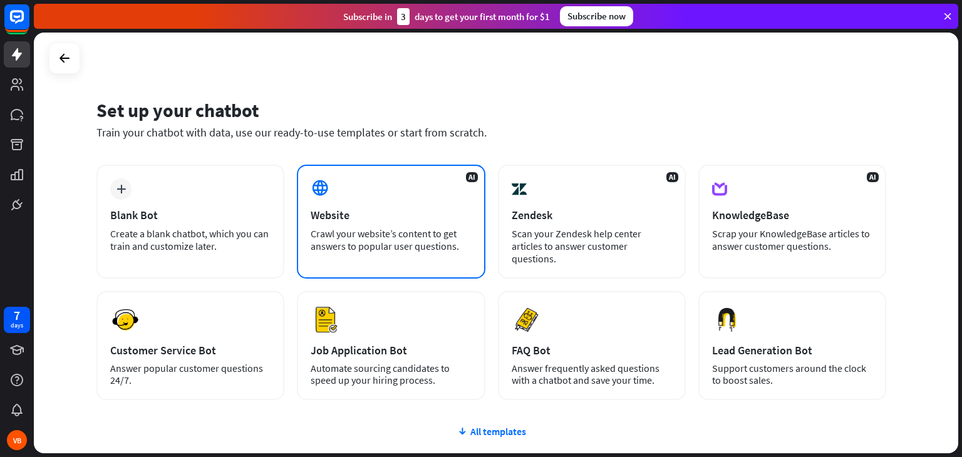
click at [333, 236] on div "Crawl your website’s content to get answers to popular user questions." at bounding box center [391, 239] width 160 height 25
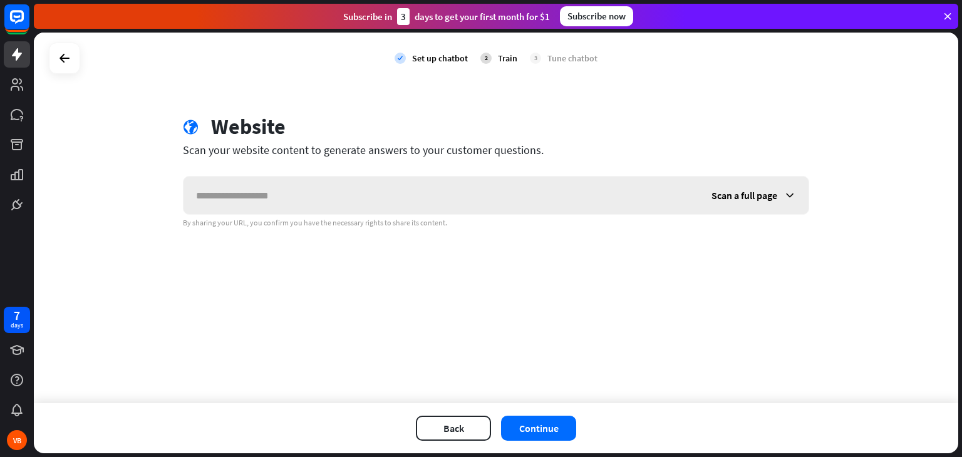
click at [309, 191] on input "text" at bounding box center [442, 196] width 516 height 38
type input "**********"
click at [516, 440] on button "Continue" at bounding box center [538, 428] width 75 height 25
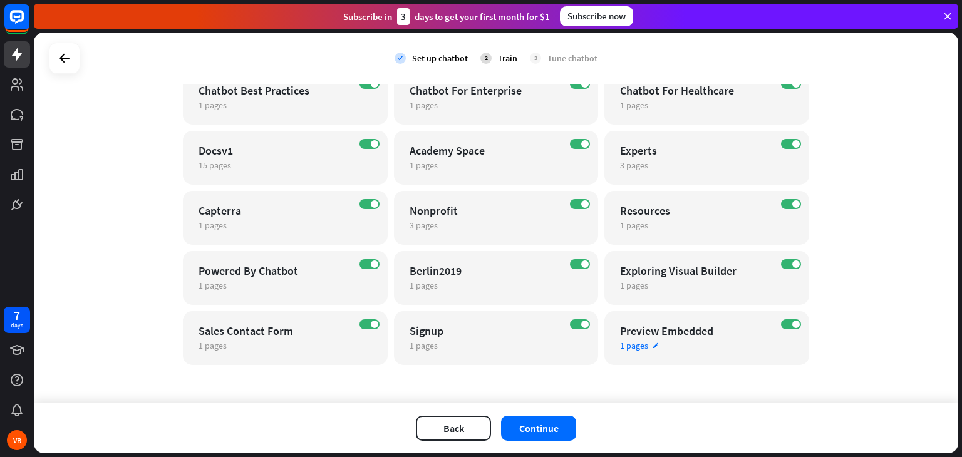
scroll to position [428, 0]
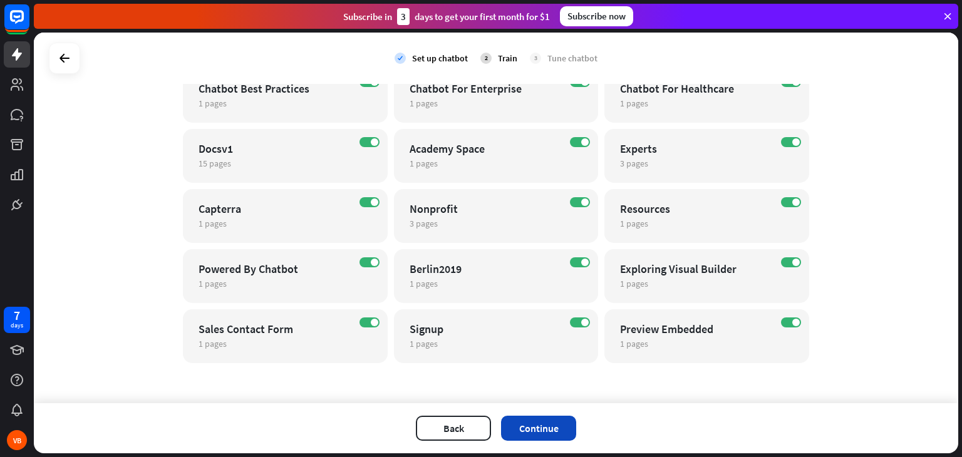
click at [552, 432] on button "Continue" at bounding box center [538, 428] width 75 height 25
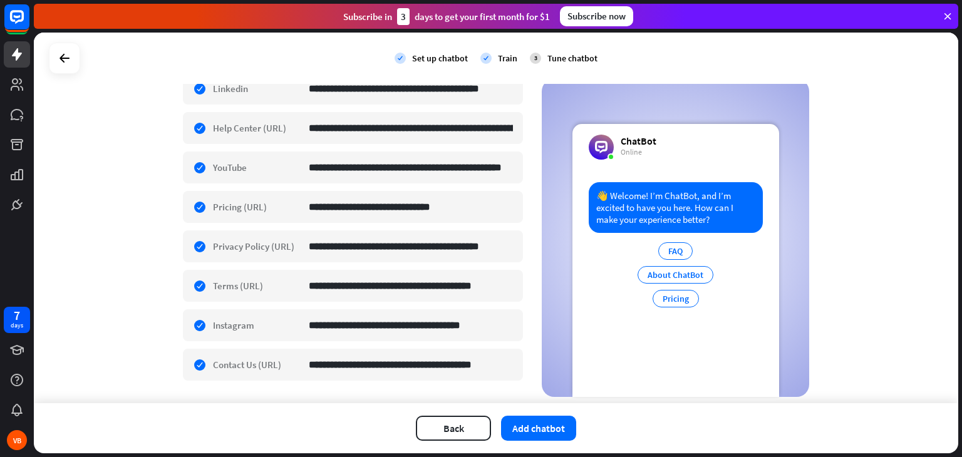
scroll to position [438, 0]
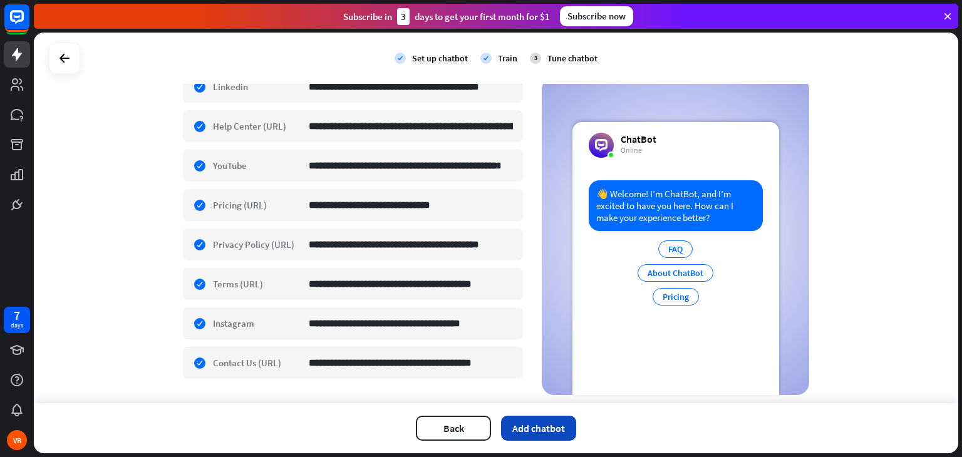
click at [529, 432] on button "Add chatbot" at bounding box center [538, 428] width 75 height 25
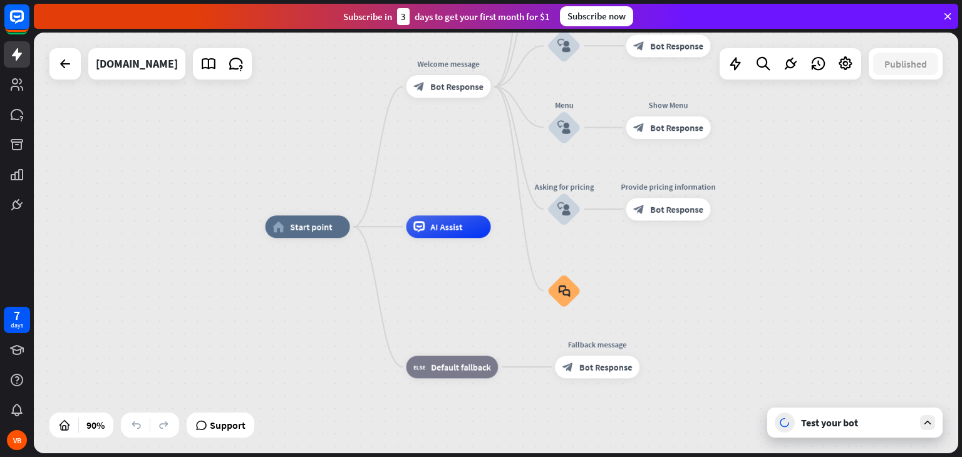
click at [930, 426] on icon at bounding box center [927, 422] width 11 height 11
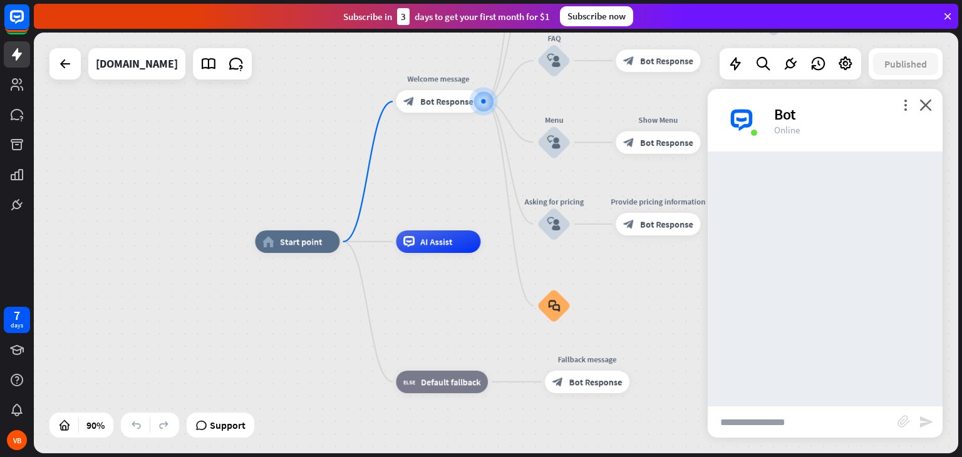
click at [859, 421] on input "text" at bounding box center [803, 422] width 190 height 31
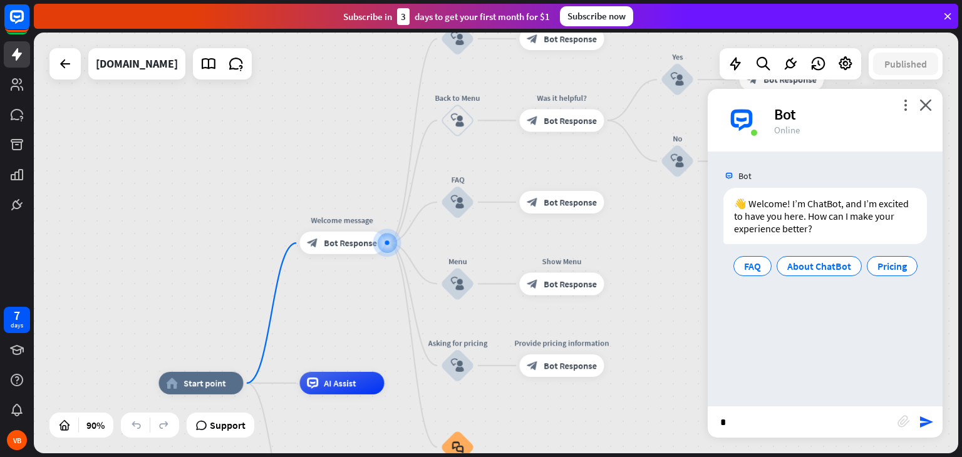
type input "**"
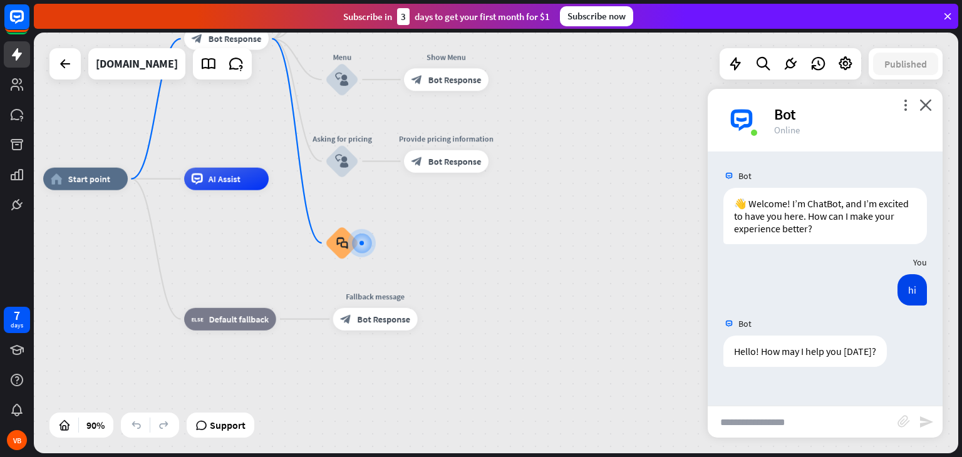
click at [758, 425] on input "text" at bounding box center [803, 422] width 190 height 31
type input "**********"
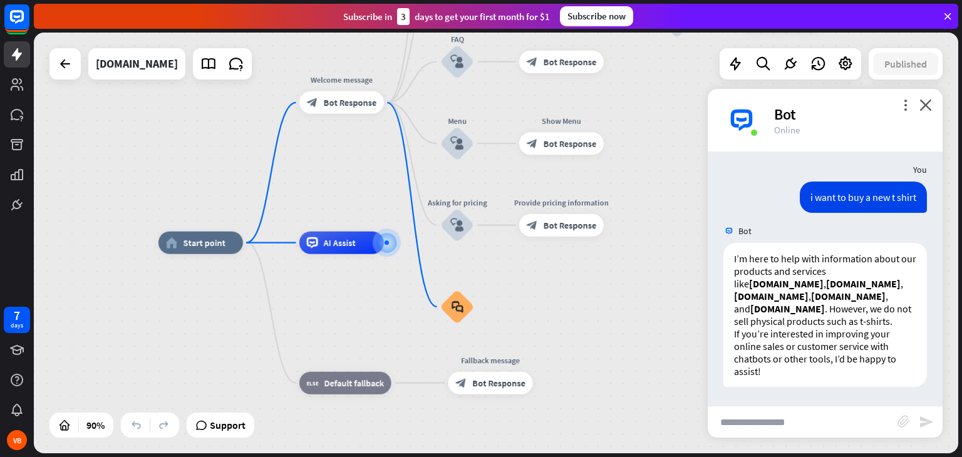
scroll to position [228, 0]
click at [769, 418] on input "text" at bounding box center [803, 422] width 190 height 31
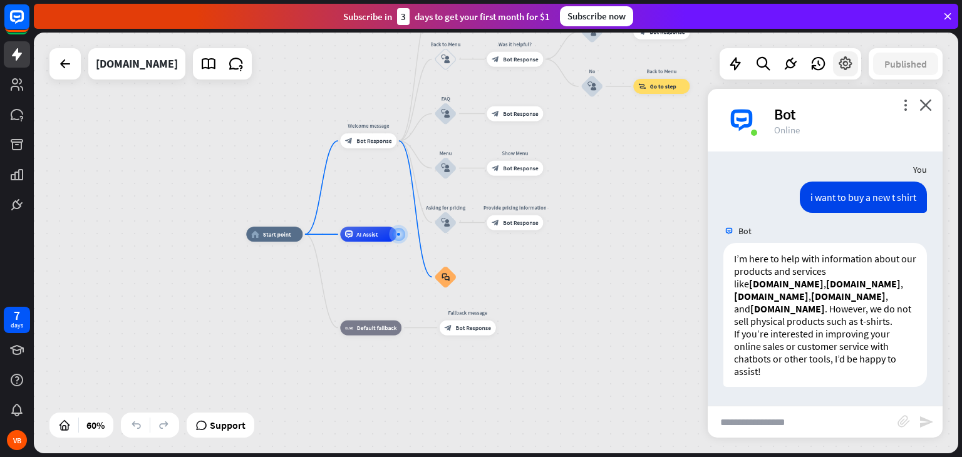
click at [851, 65] on icon at bounding box center [846, 64] width 16 height 16
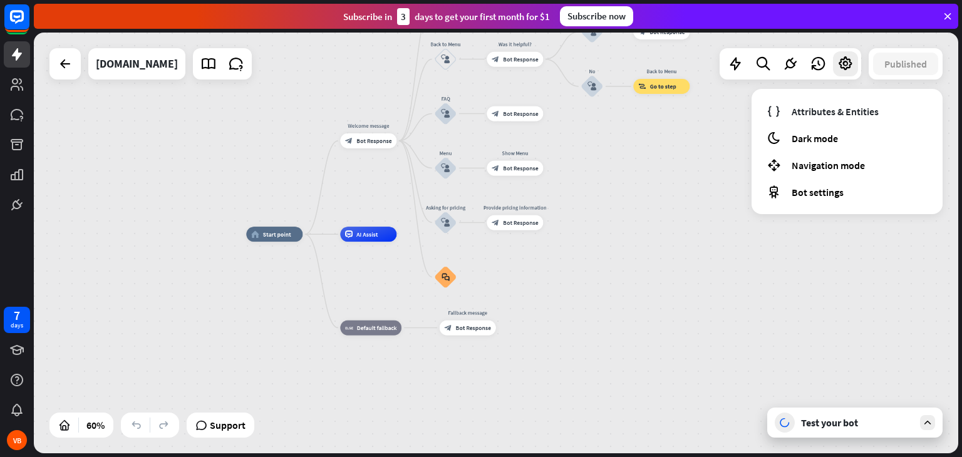
click at [782, 239] on div "home_2 Start point Welcome message block_bot_response Bot Response About us blo…" at bounding box center [523, 360] width 555 height 252
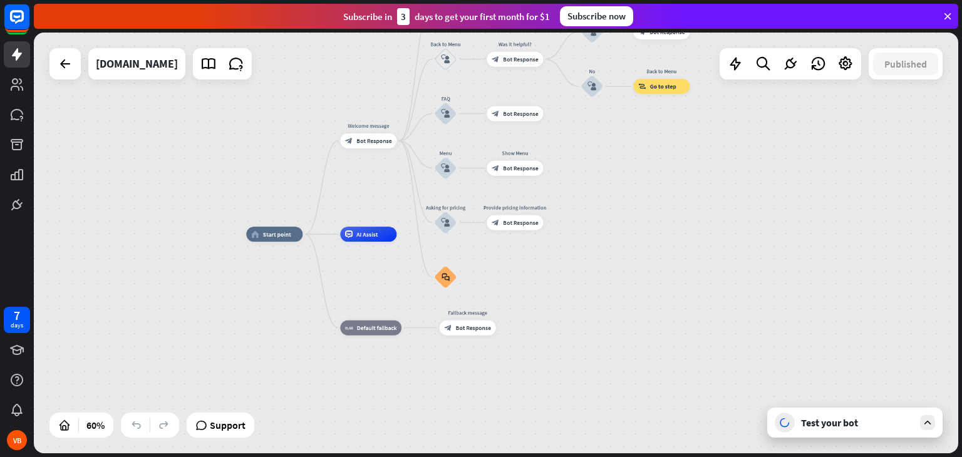
click at [920, 419] on div at bounding box center [927, 422] width 15 height 15
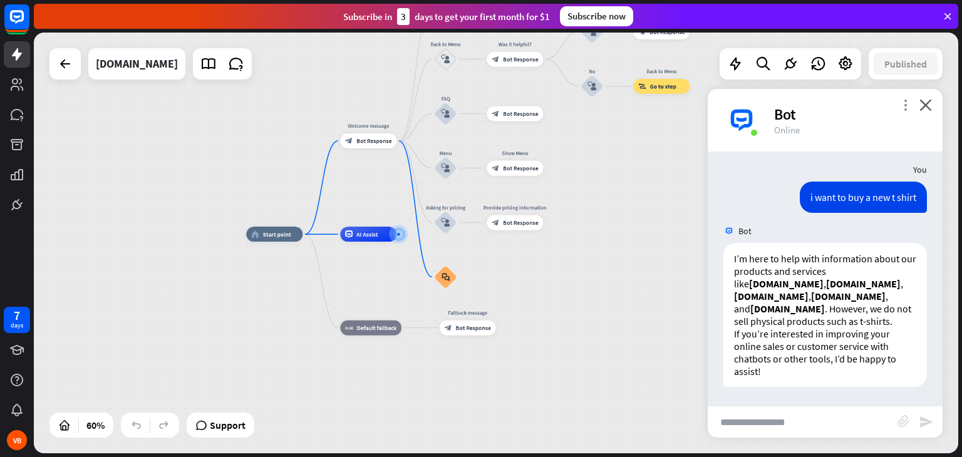
click at [907, 106] on icon "more_vert" at bounding box center [906, 105] width 12 height 12
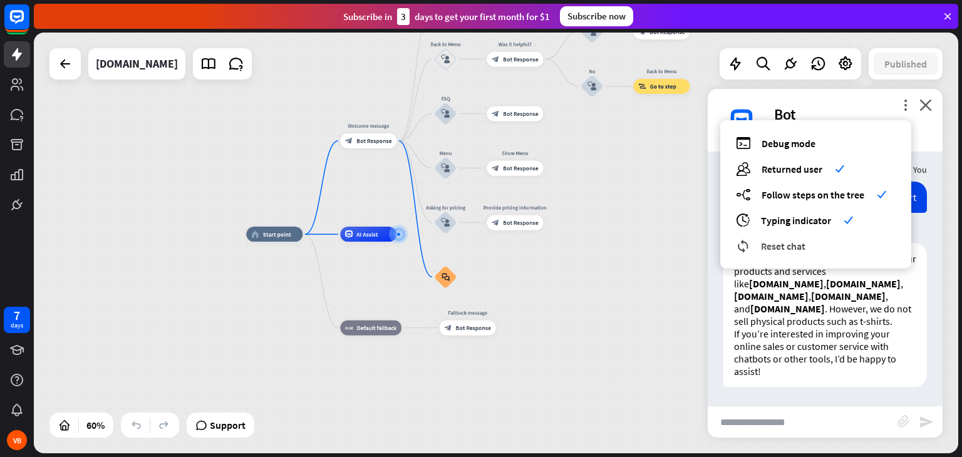
click at [770, 244] on span "Reset chat" at bounding box center [783, 246] width 44 height 13
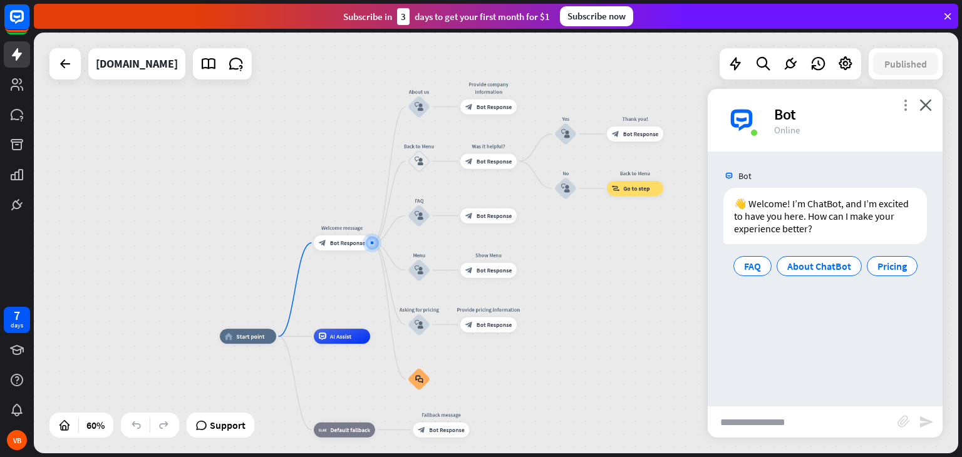
click at [902, 106] on icon "more_vert" at bounding box center [906, 105] width 12 height 12
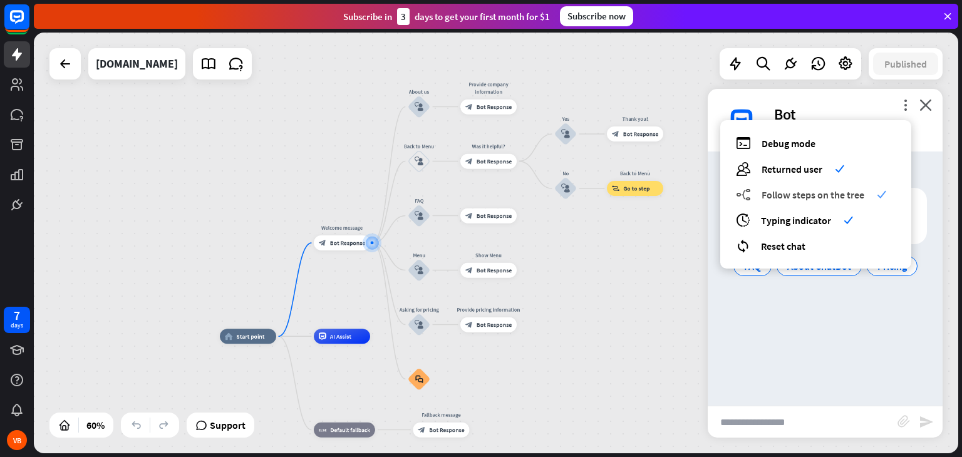
click at [795, 198] on span "Follow steps on the tree" at bounding box center [813, 195] width 103 height 13
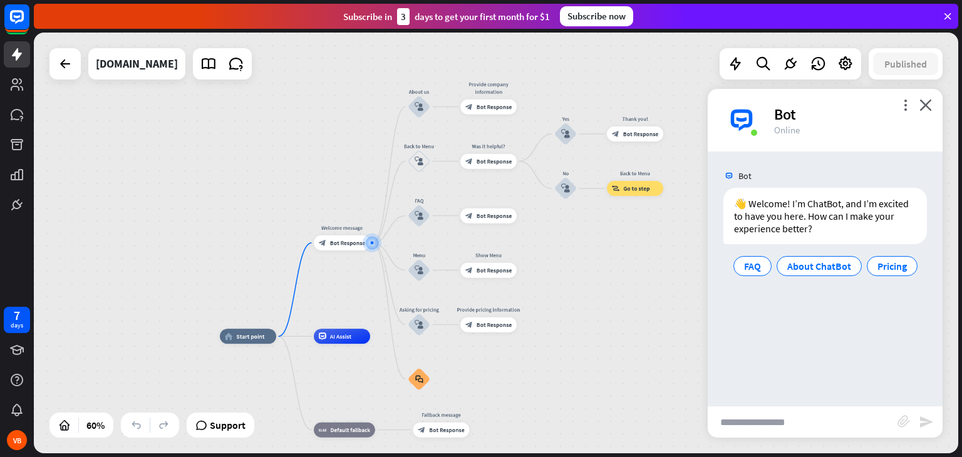
click at [817, 410] on input "text" at bounding box center [803, 422] width 190 height 31
click at [77, 71] on div at bounding box center [65, 63] width 25 height 25
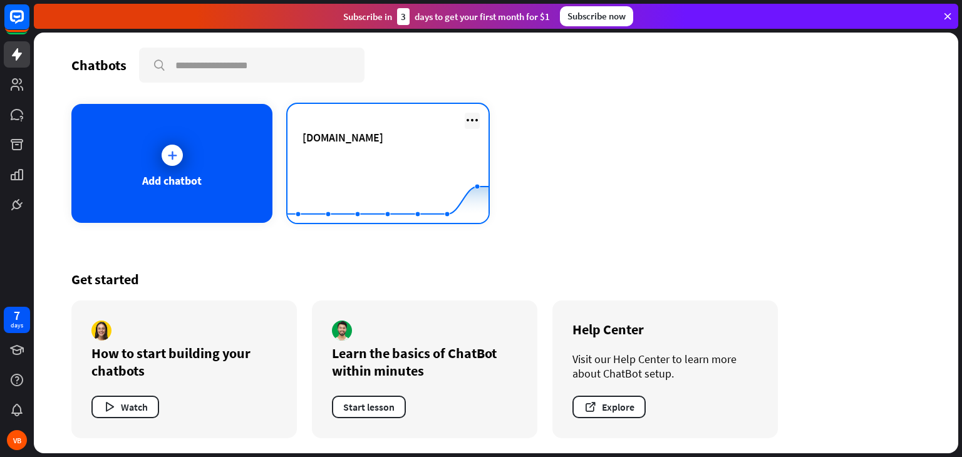
click at [476, 122] on icon at bounding box center [472, 120] width 15 height 15
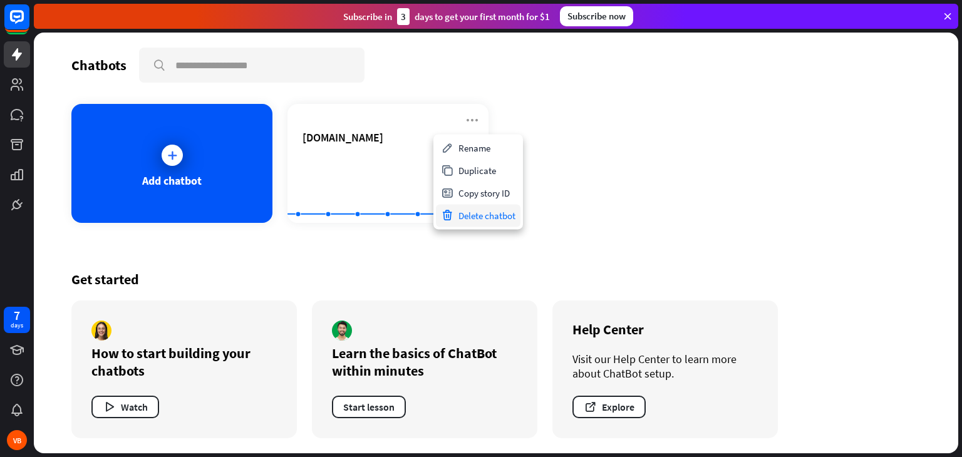
click at [474, 214] on div "Delete chatbot" at bounding box center [478, 215] width 85 height 23
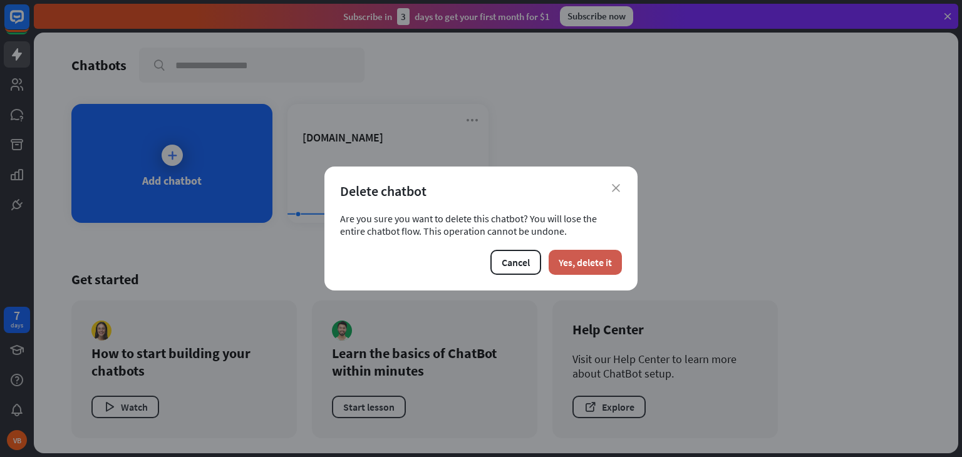
click at [576, 259] on button "Yes, delete it" at bounding box center [585, 262] width 73 height 25
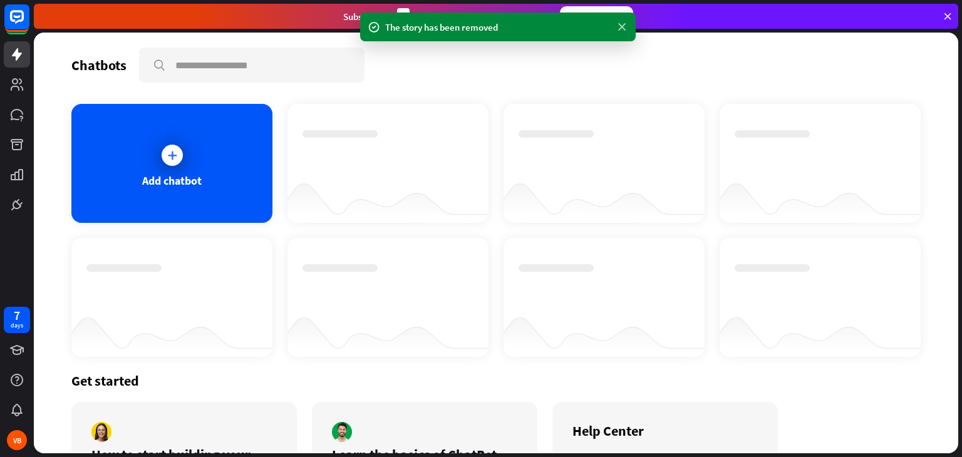
click at [621, 26] on icon at bounding box center [622, 27] width 13 height 13
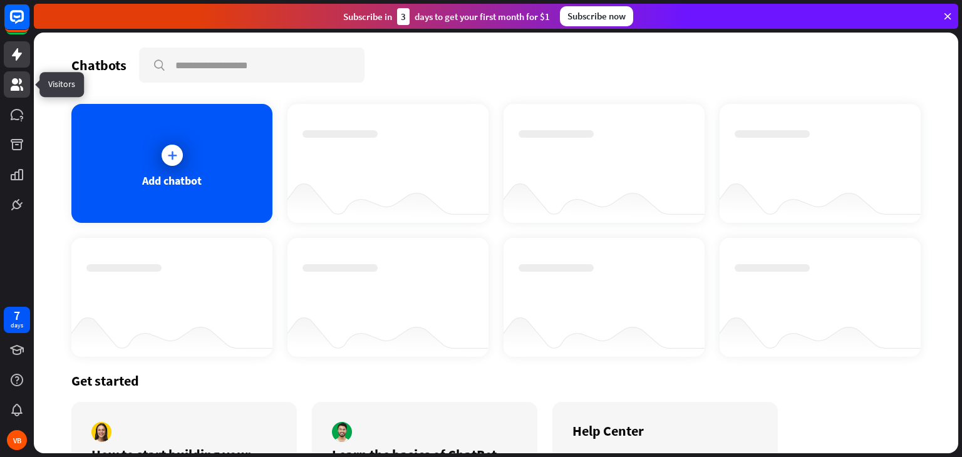
click at [11, 86] on icon at bounding box center [16, 84] width 15 height 15
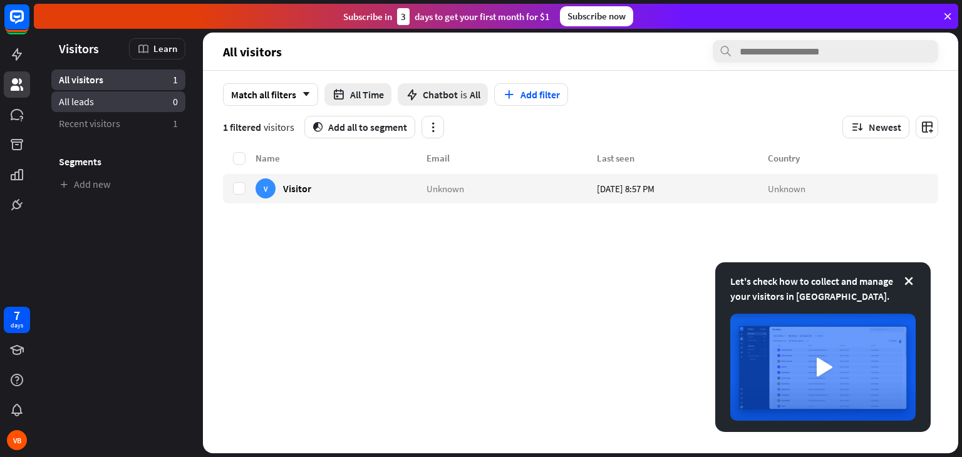
click at [139, 98] on link "All leads 0" at bounding box center [118, 101] width 134 height 21
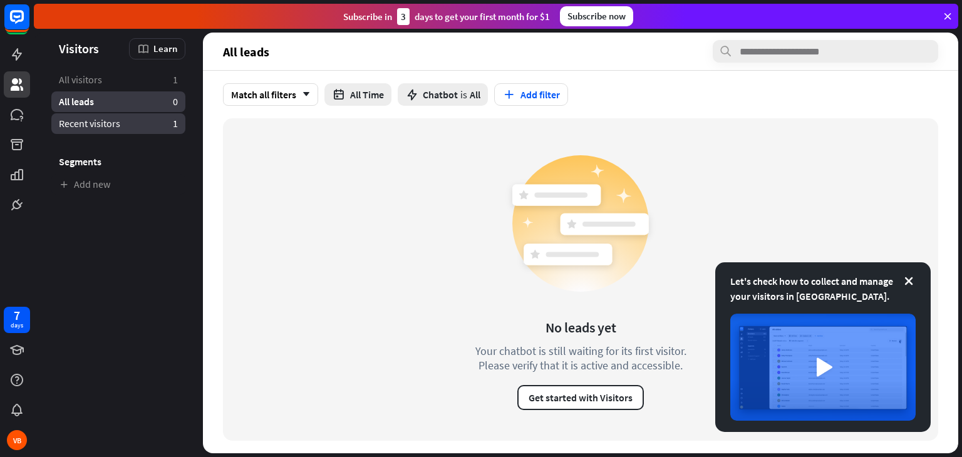
click at [134, 122] on link "Recent visitors 1" at bounding box center [118, 123] width 134 height 21
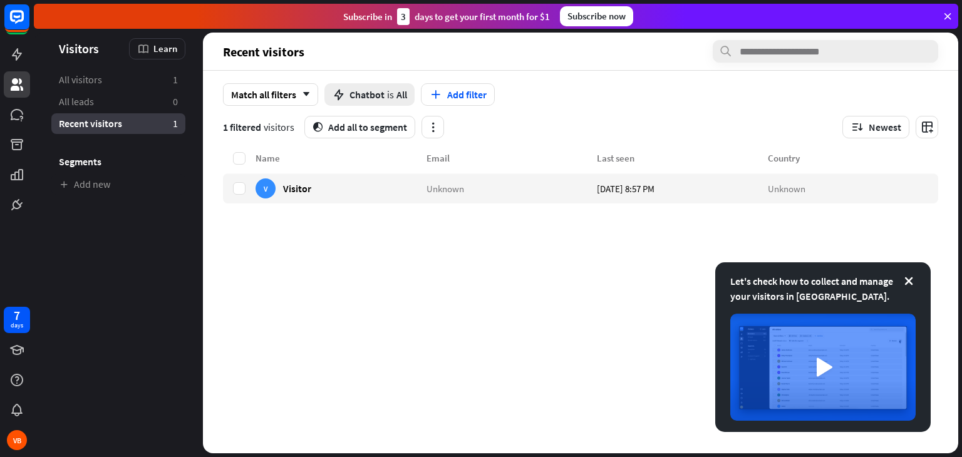
click at [909, 287] on div "Let's check how to collect and manage your visitors in ChatBot." at bounding box center [822, 289] width 185 height 30
click at [909, 286] on icon at bounding box center [909, 281] width 13 height 13
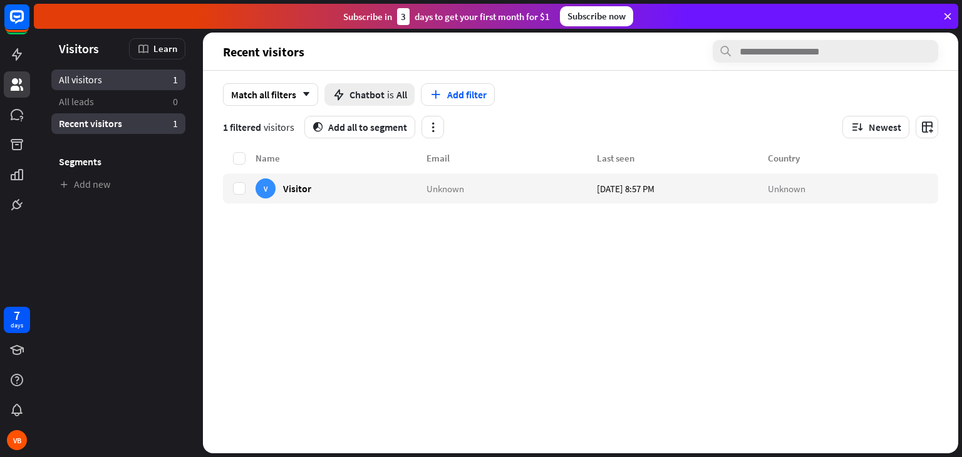
click at [84, 86] on link "All visitors 1" at bounding box center [118, 80] width 134 height 21
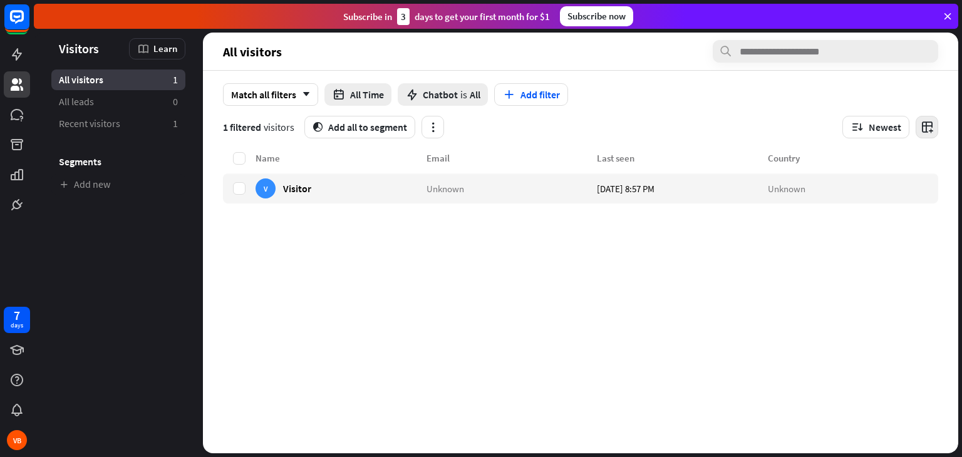
click at [925, 127] on icon "button" at bounding box center [927, 127] width 13 height 13
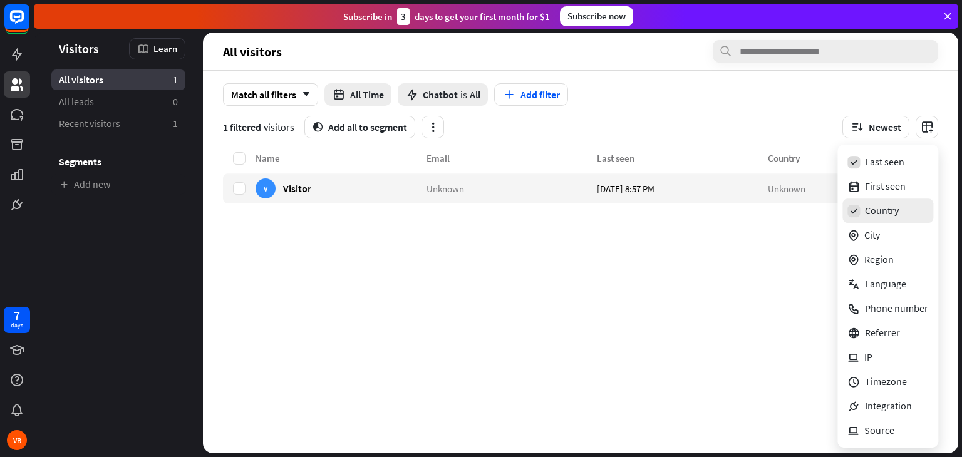
click at [863, 209] on div "Country" at bounding box center [888, 211] width 91 height 24
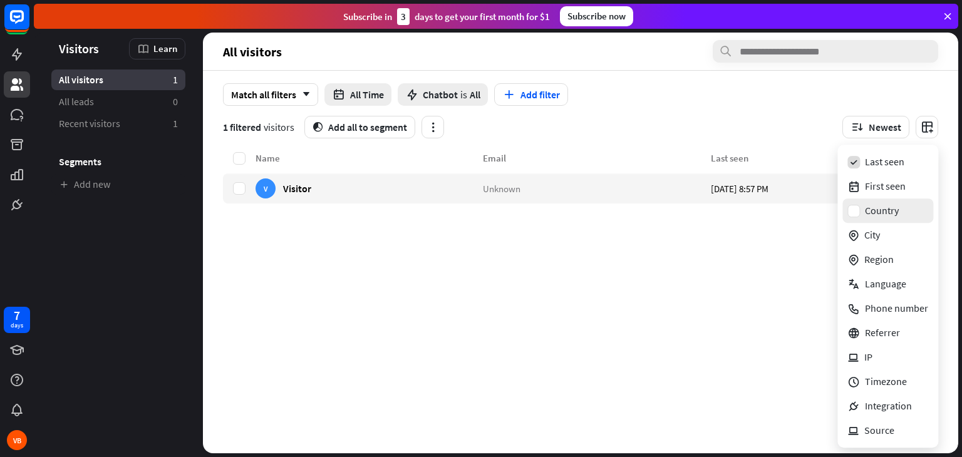
click at [863, 209] on div "Country" at bounding box center [888, 211] width 91 height 24
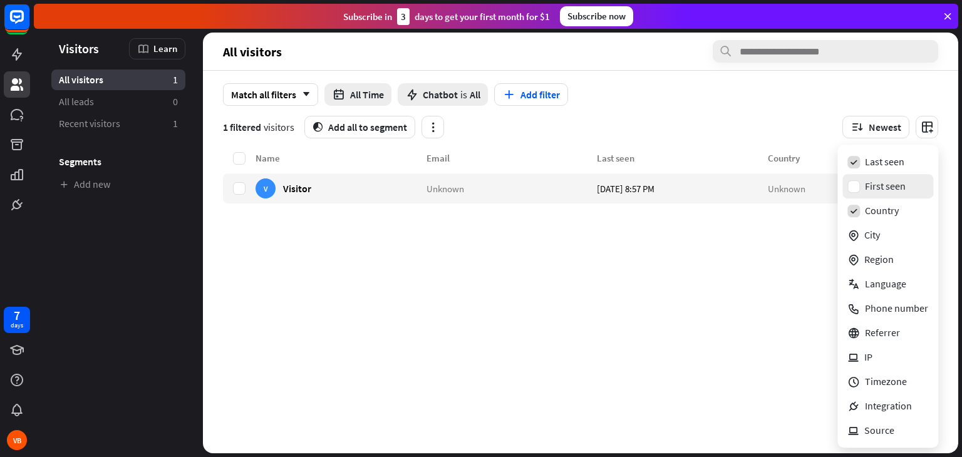
click at [864, 186] on div "First seen" at bounding box center [888, 186] width 91 height 24
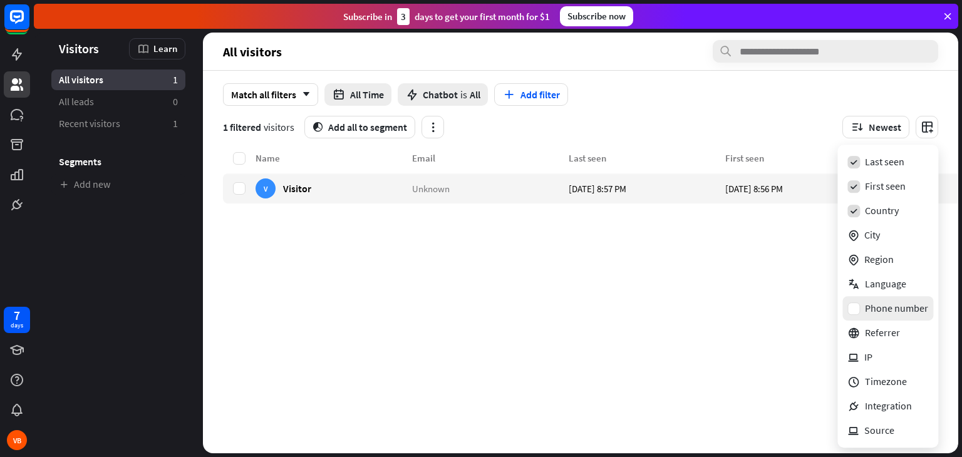
click at [890, 313] on div "Phone number" at bounding box center [896, 308] width 63 height 13
click at [889, 289] on div "Language" at bounding box center [896, 284] width 63 height 13
click at [705, 271] on div "Name Email Last seen First seen Country V Visitor Unknown Today 8:57 PM Today 8…" at bounding box center [631, 302] width 816 height 303
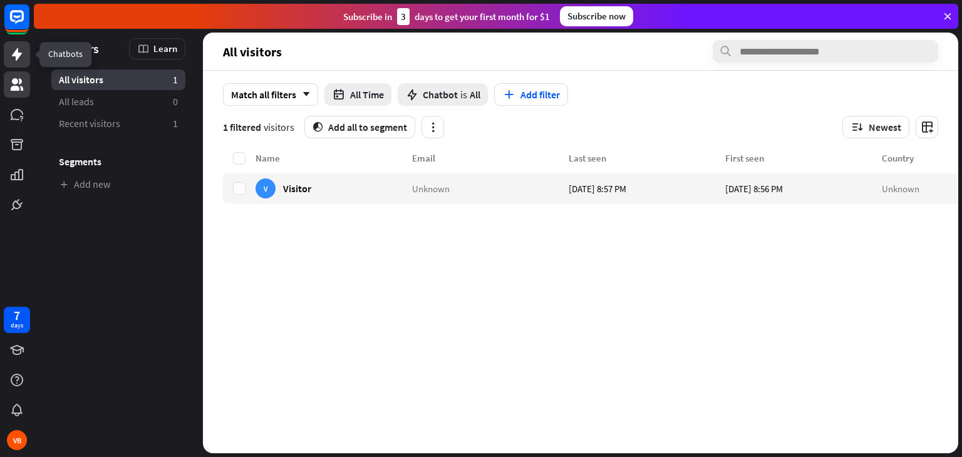
click at [18, 54] on icon at bounding box center [17, 54] width 10 height 13
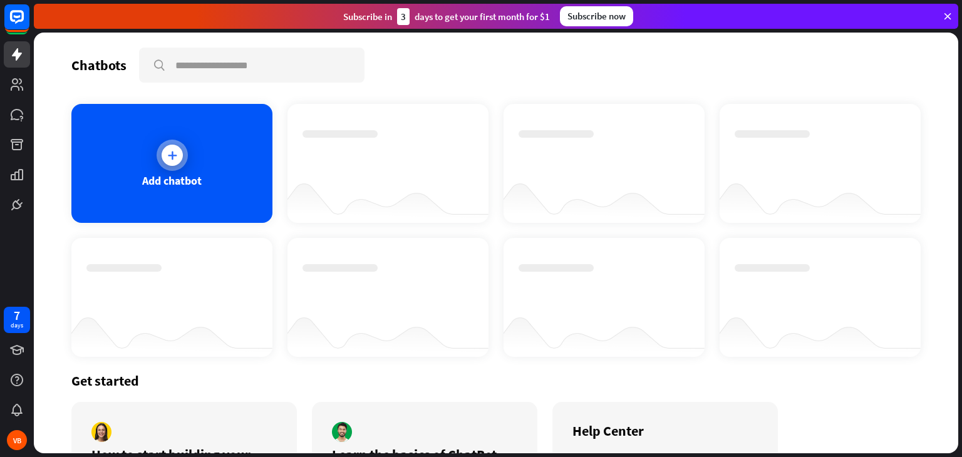
click at [181, 150] on div at bounding box center [172, 155] width 31 height 31
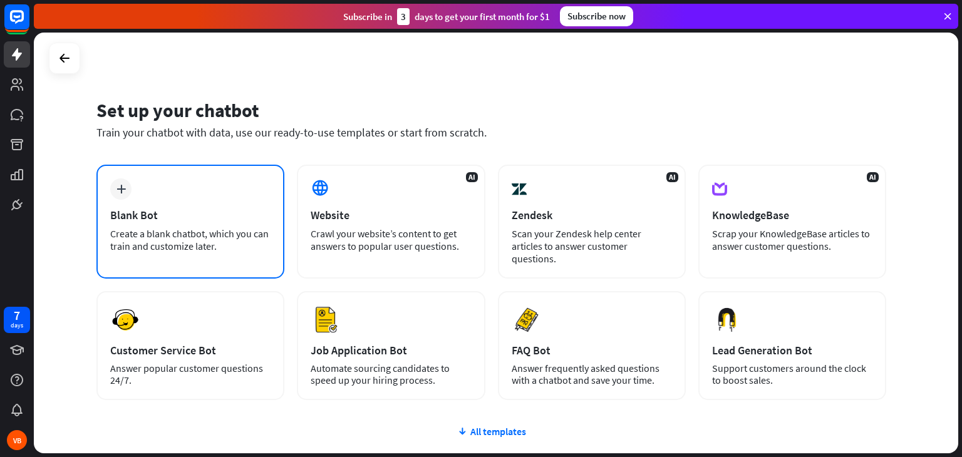
click at [125, 236] on div "Create a blank chatbot, which you can train and customize later." at bounding box center [190, 239] width 160 height 25
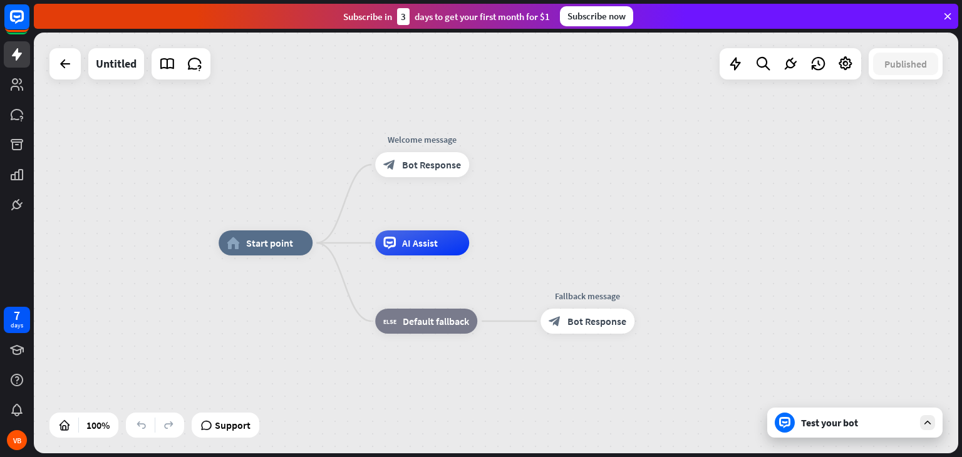
drag, startPoint x: 912, startPoint y: 66, endPoint x: 691, endPoint y: 93, distance: 222.8
click at [691, 93] on div "home_2 Start point Welcome message block_bot_response Bot Response AI Assist bl…" at bounding box center [496, 243] width 925 height 421
click at [54, 71] on div at bounding box center [65, 63] width 25 height 25
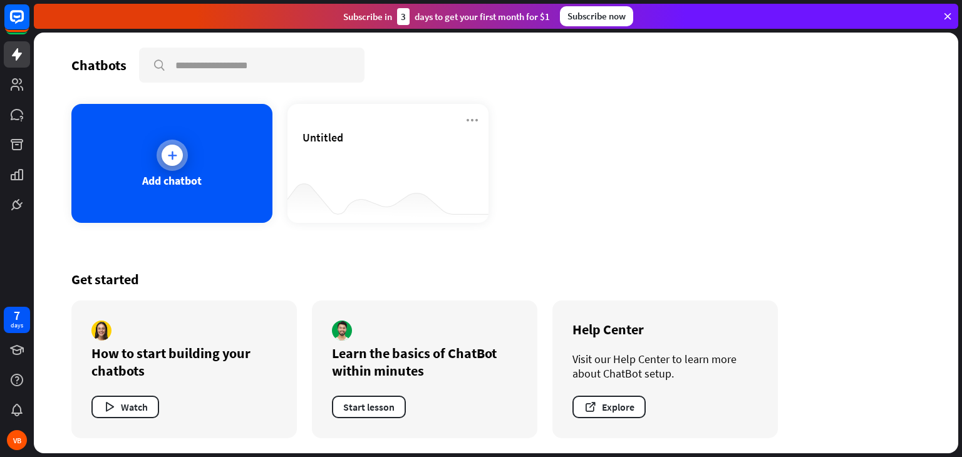
click at [173, 161] on div at bounding box center [172, 155] width 21 height 21
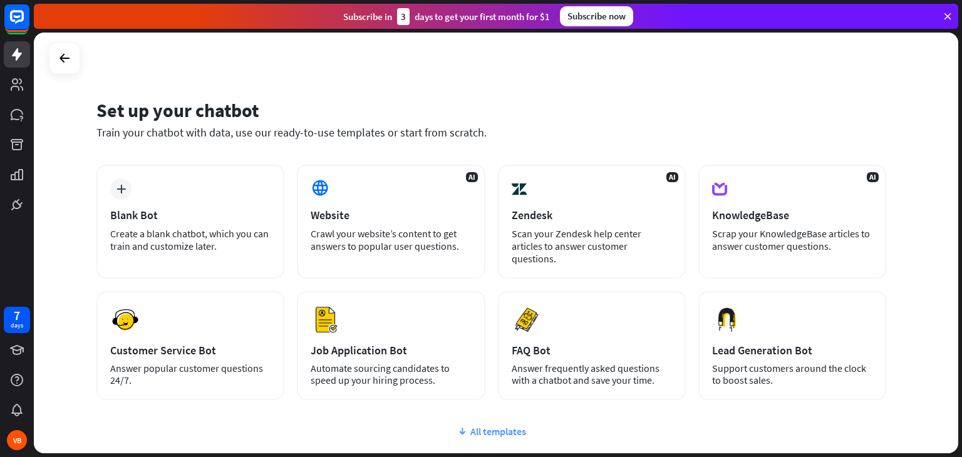
click at [516, 425] on div "All templates" at bounding box center [491, 431] width 790 height 13
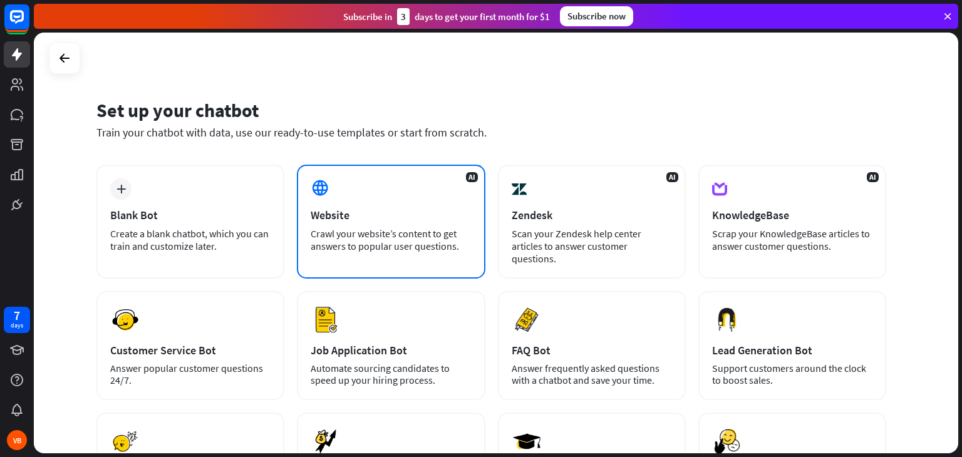
click at [385, 241] on div "Crawl your website’s content to get answers to popular user questions." at bounding box center [391, 239] width 160 height 25
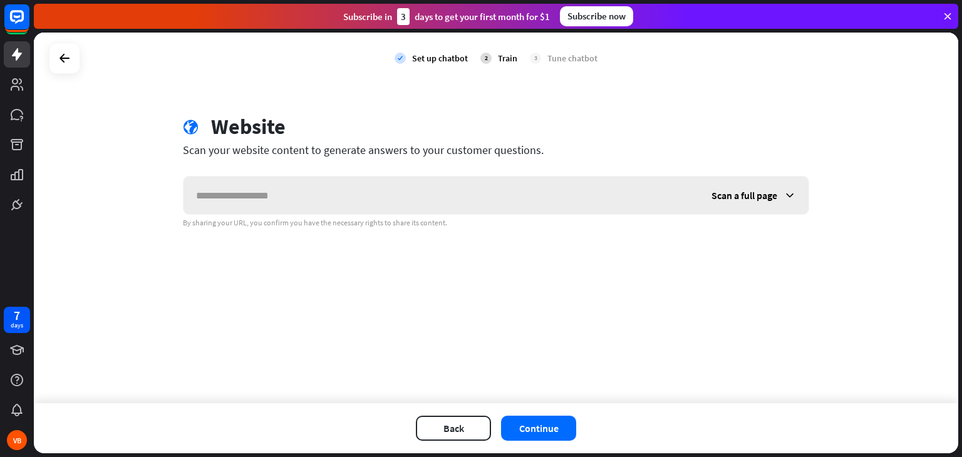
click at [793, 199] on icon at bounding box center [790, 195] width 13 height 13
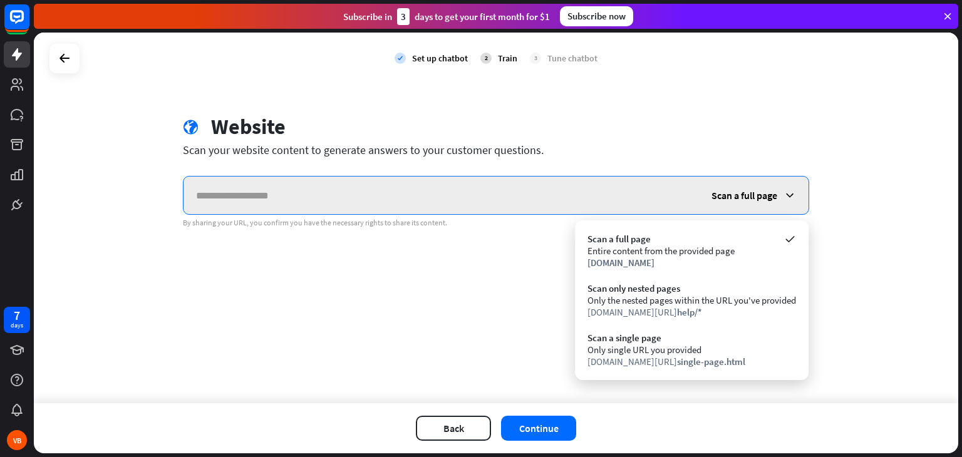
click at [499, 205] on input "text" at bounding box center [442, 196] width 516 height 38
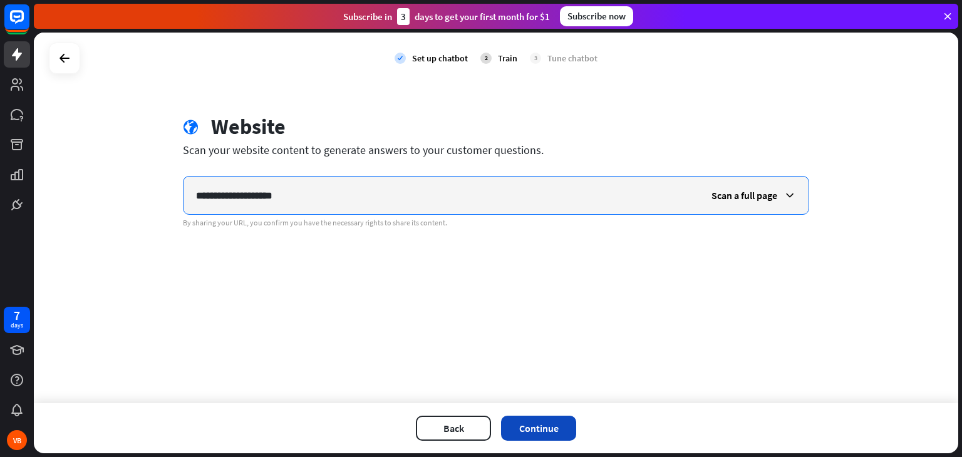
type input "**********"
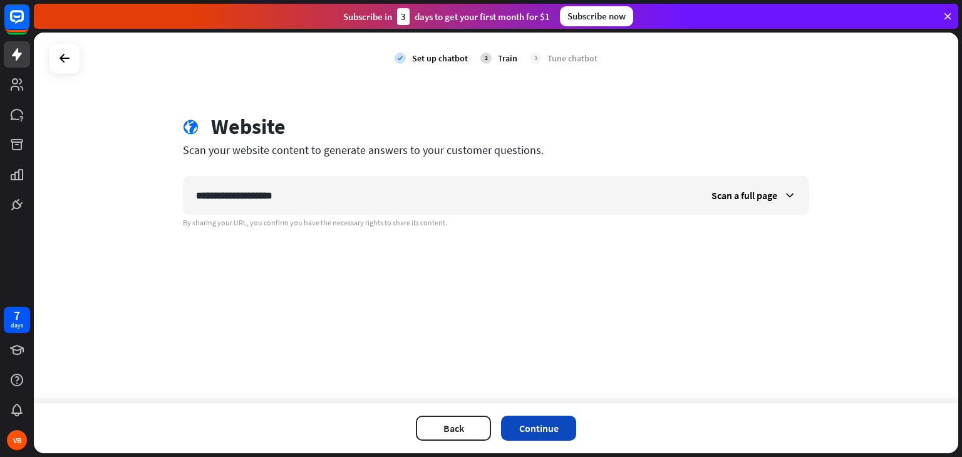
click at [541, 425] on button "Continue" at bounding box center [538, 428] width 75 height 25
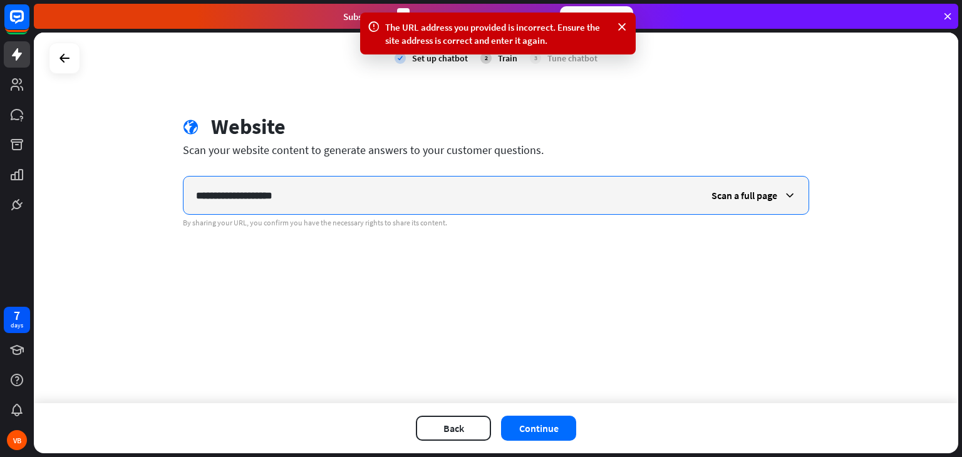
drag, startPoint x: 433, startPoint y: 179, endPoint x: 158, endPoint y: 179, distance: 274.4
click at [158, 179] on div "**********" at bounding box center [496, 218] width 925 height 371
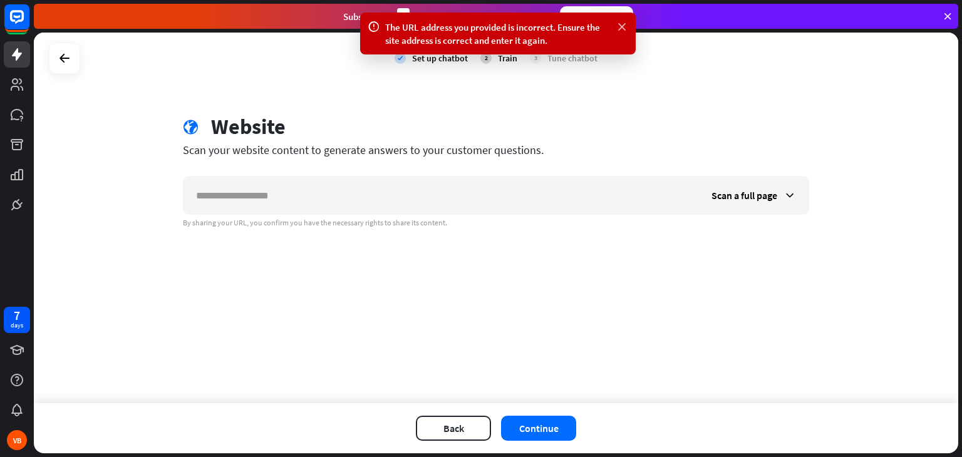
click at [618, 26] on icon at bounding box center [622, 27] width 13 height 13
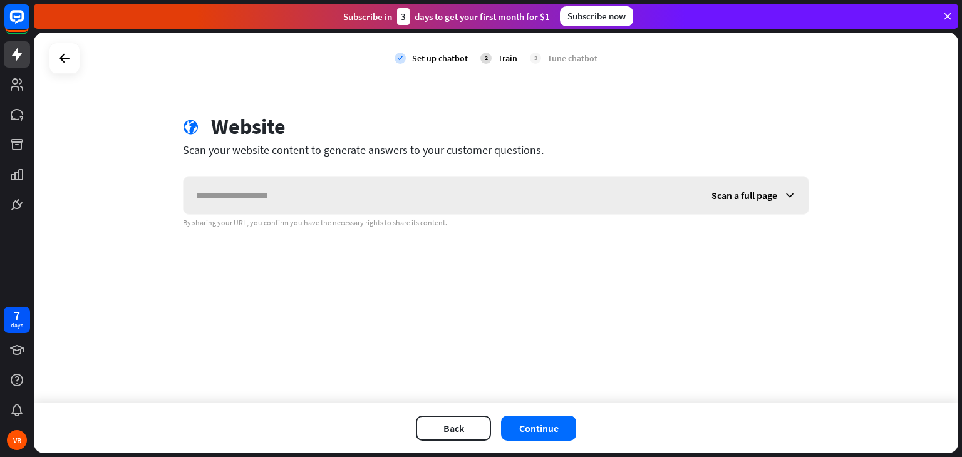
click at [786, 194] on icon at bounding box center [790, 195] width 13 height 13
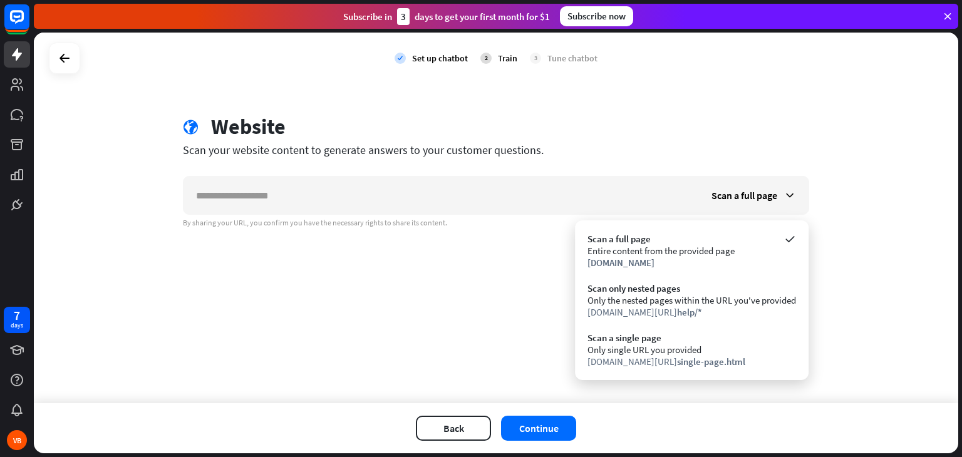
click at [454, 324] on div "check Set up chatbot 2 Train 3 Tune chatbot globe Website Scan your website con…" at bounding box center [496, 218] width 925 height 371
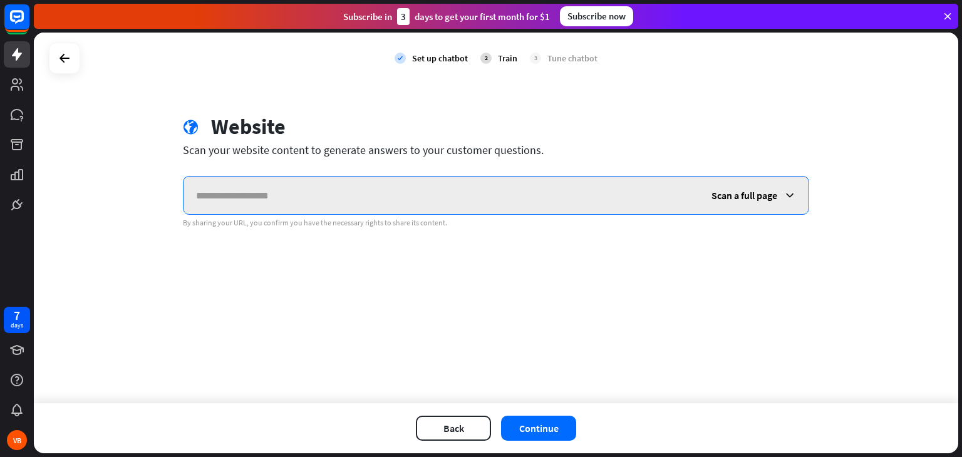
click at [361, 202] on input "text" at bounding box center [442, 196] width 516 height 38
type input "**********"
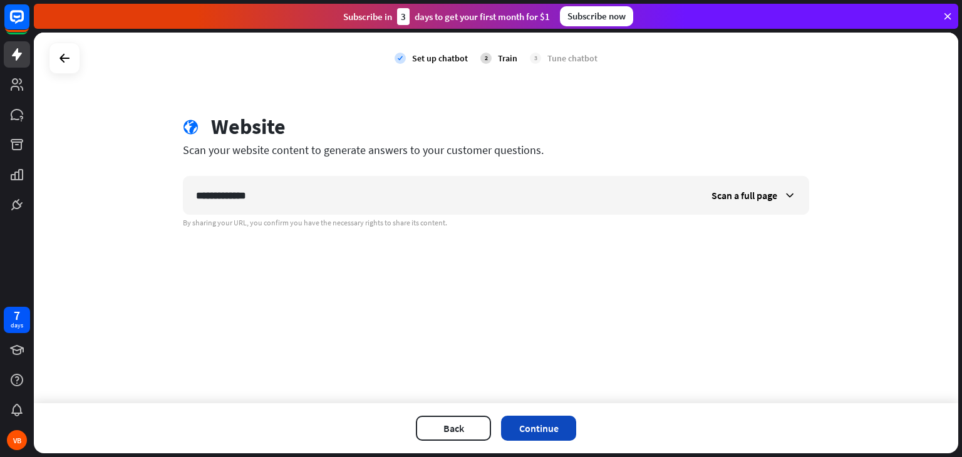
click at [559, 435] on button "Continue" at bounding box center [538, 428] width 75 height 25
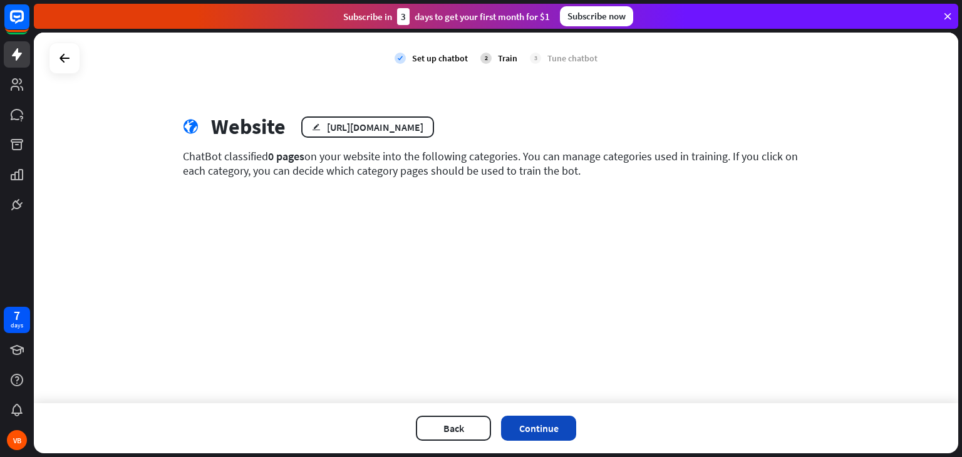
click at [534, 425] on button "Continue" at bounding box center [538, 428] width 75 height 25
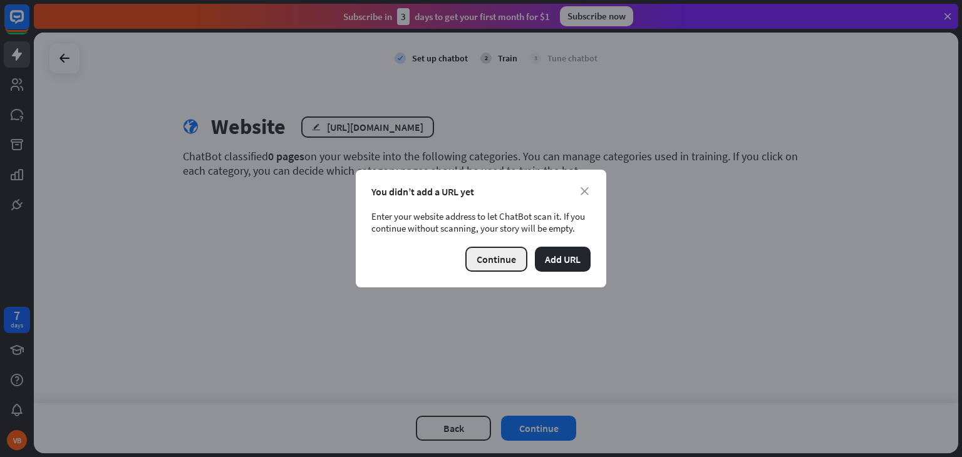
click at [511, 261] on button "Continue" at bounding box center [496, 259] width 62 height 25
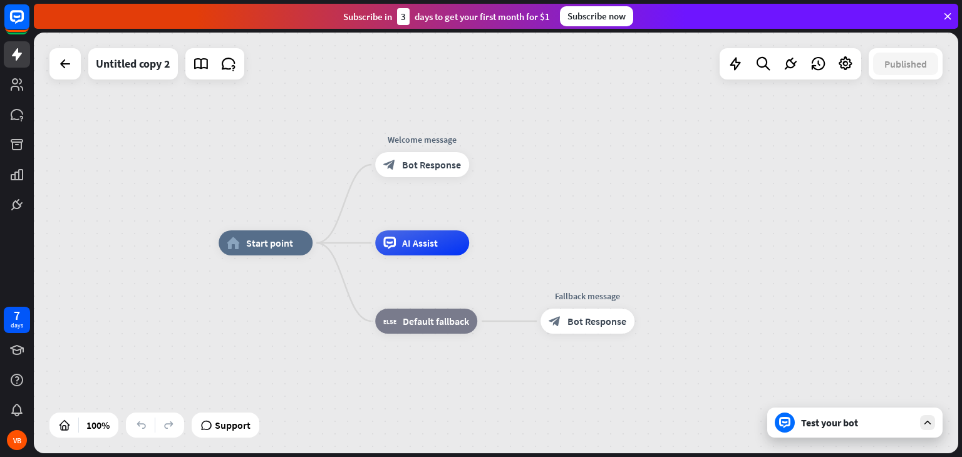
click at [841, 421] on div "Test your bot" at bounding box center [857, 423] width 113 height 13
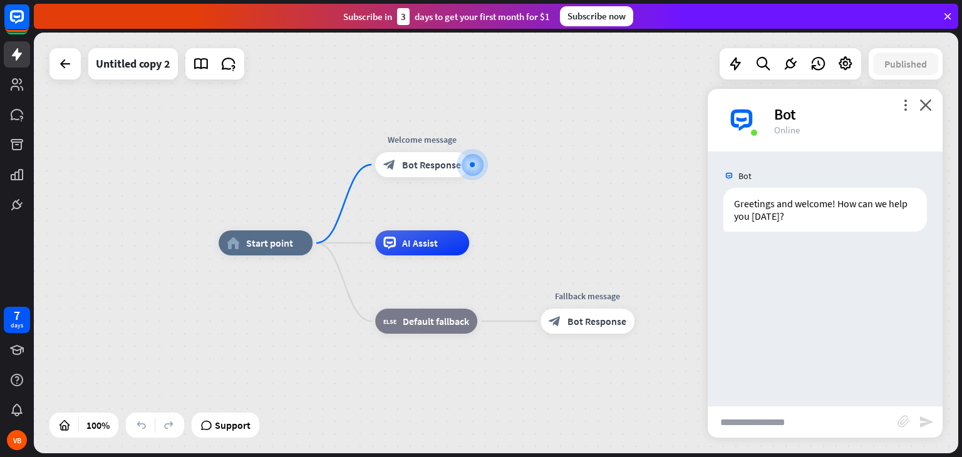
click at [767, 418] on input "text" at bounding box center [803, 422] width 190 height 31
type input "**"
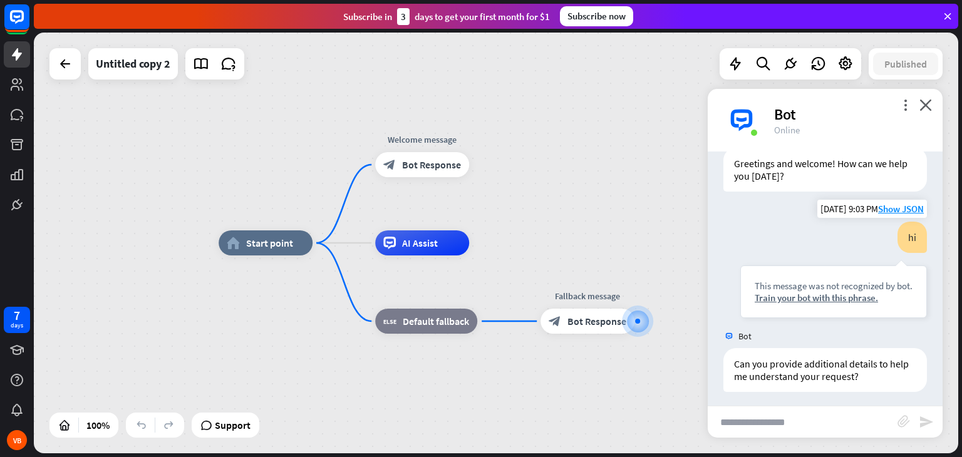
scroll to position [45, 0]
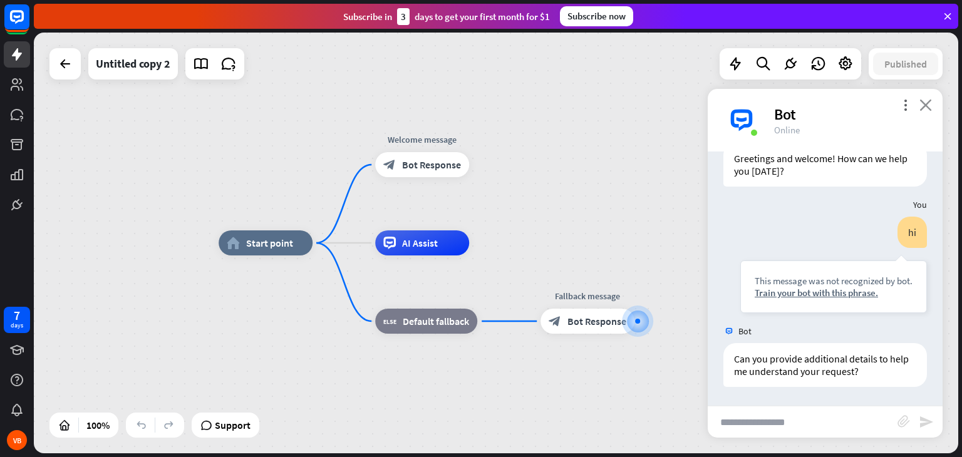
click at [921, 108] on icon "close" at bounding box center [926, 105] width 13 height 12
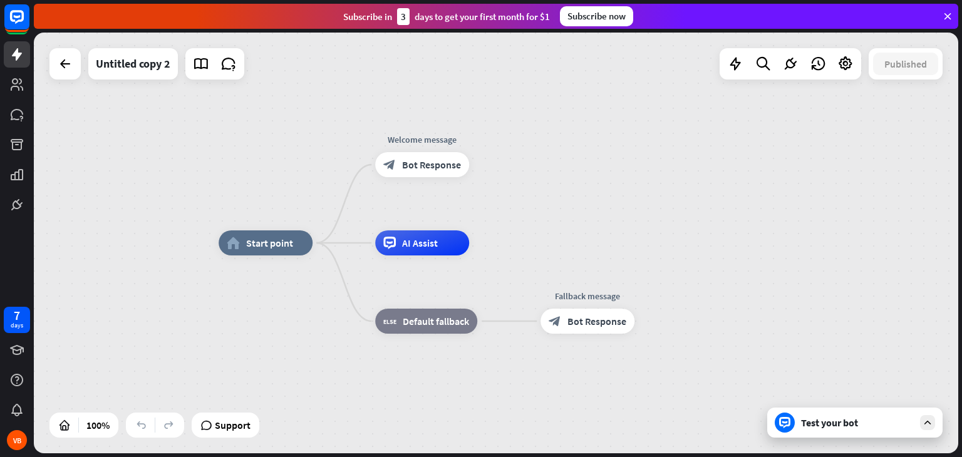
click at [957, 22] on div "Subscribe in 3 days to get your first month for $1 Subscribe now" at bounding box center [496, 16] width 925 height 25
click at [947, 14] on icon at bounding box center [947, 16] width 11 height 11
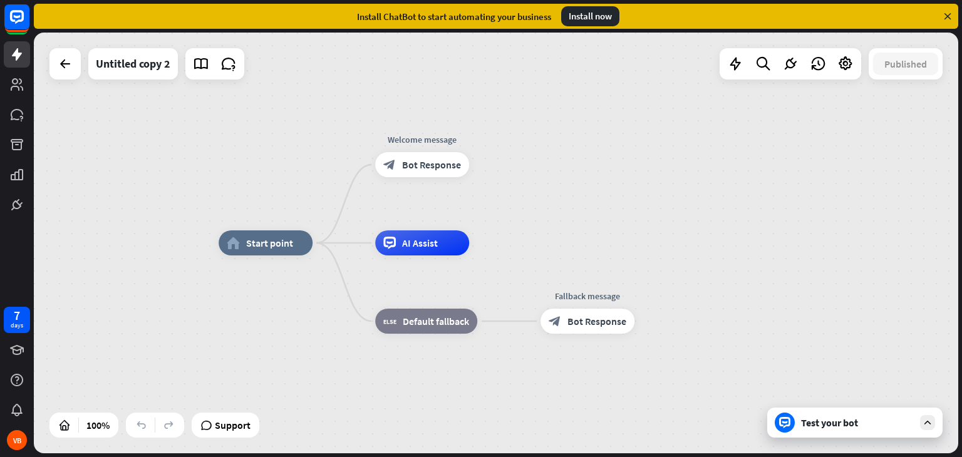
click at [947, 14] on icon at bounding box center [947, 16] width 11 height 11
